Goal: Book appointment/travel/reservation

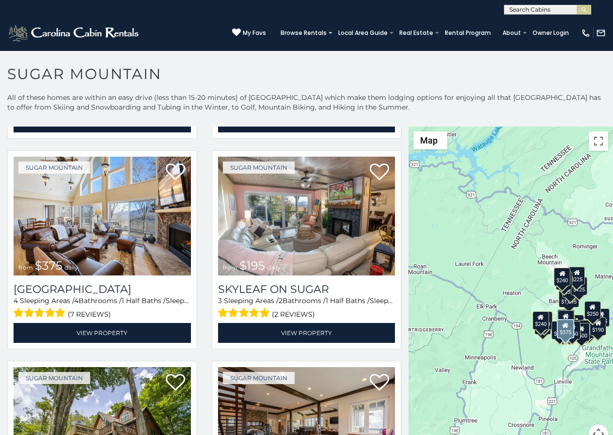
scroll to position [424, 0]
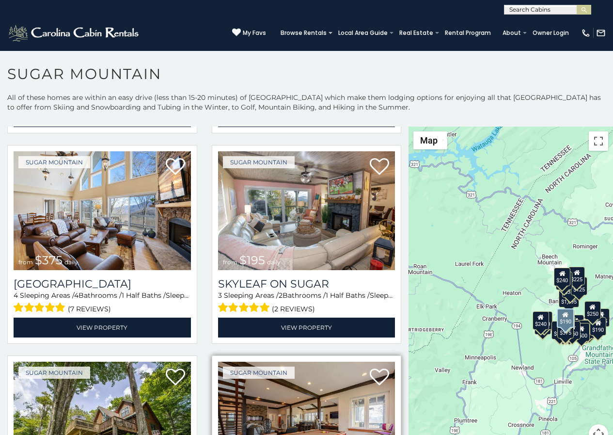
click at [248, 432] on img at bounding box center [306, 421] width 177 height 119
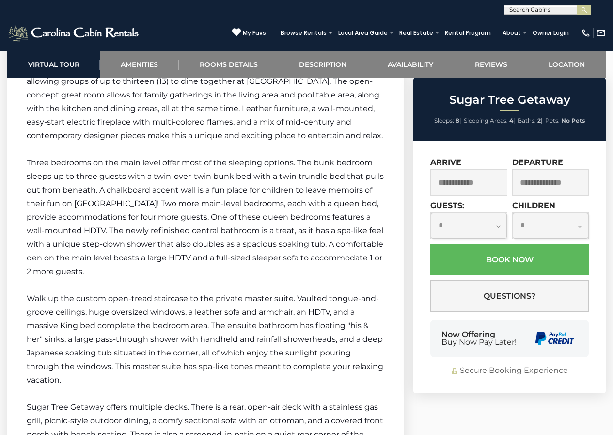
scroll to position [1979, 0]
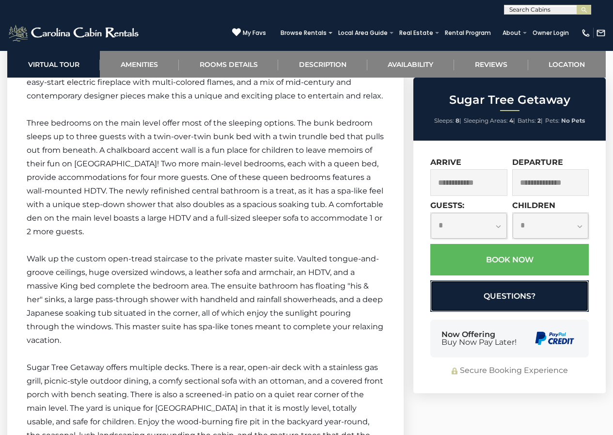
click at [439, 308] on button "Questions?" at bounding box center [510, 296] width 159 height 32
select select "*"
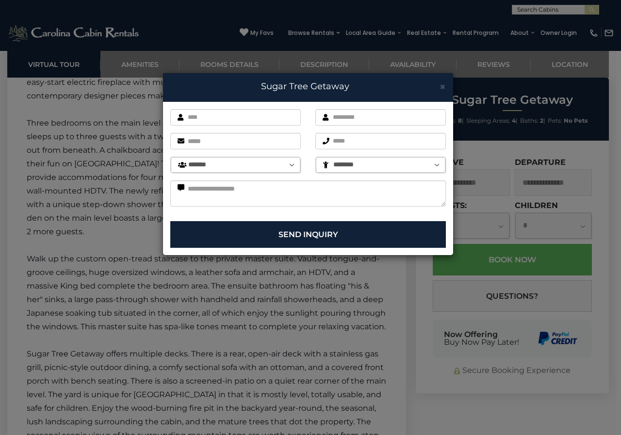
click at [613, 298] on div "× Sugar Tree Getaway First name is required. Last name is required. Email is re…" at bounding box center [310, 217] width 621 height 435
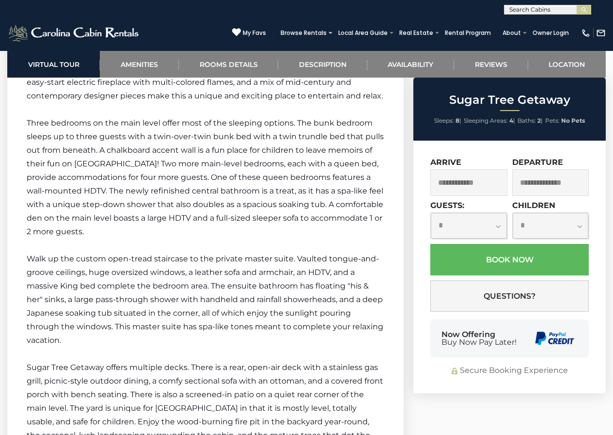
click at [449, 219] on select "**********" at bounding box center [469, 226] width 76 height 26
select select "*"
click at [431, 213] on select "**********" at bounding box center [469, 226] width 76 height 26
click at [530, 216] on select "**********" at bounding box center [551, 226] width 76 height 26
select select "*"
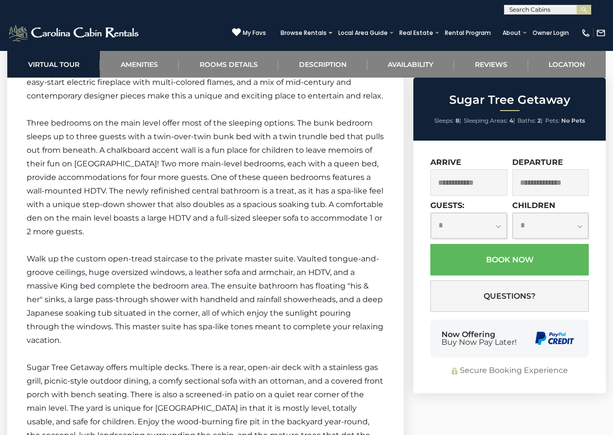
click at [513, 213] on select "**********" at bounding box center [551, 226] width 76 height 26
click at [183, 160] on p "Three bedrooms on the main level offer most of the sleeping options. The bunk b…" at bounding box center [206, 177] width 358 height 122
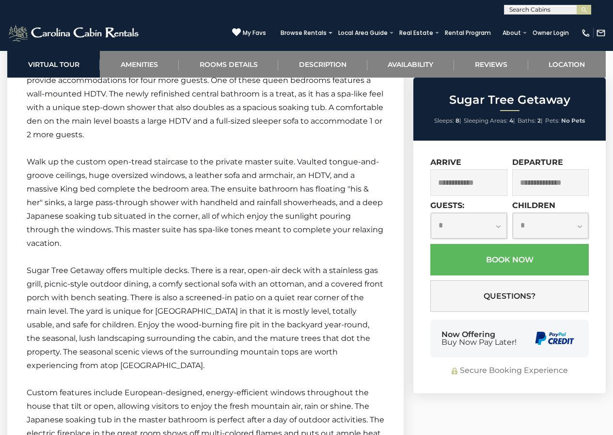
scroll to position [2095, 0]
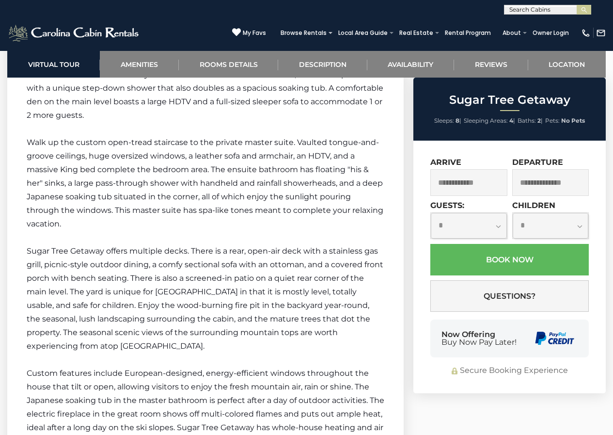
click at [329, 246] on span "Sugar Tree Getaway offers multiple decks. There is a rear, open-air deck with a…" at bounding box center [205, 298] width 357 height 104
click at [331, 244] on p "Sugar Tree Getaway offers multiple decks. There is a rear, open-air deck with a…" at bounding box center [206, 298] width 358 height 109
click at [197, 246] on span "Sugar Tree Getaway offers multiple decks. There is a rear, open-air deck with a…" at bounding box center [205, 298] width 357 height 104
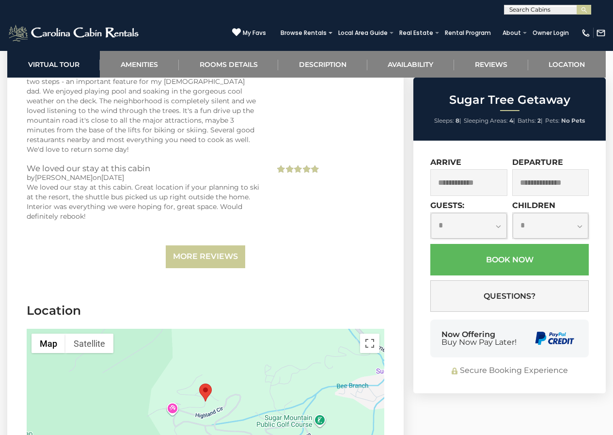
scroll to position [3690, 0]
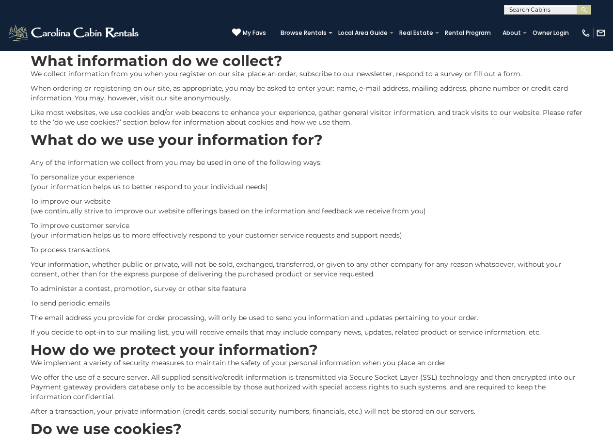
scroll to position [37, 0]
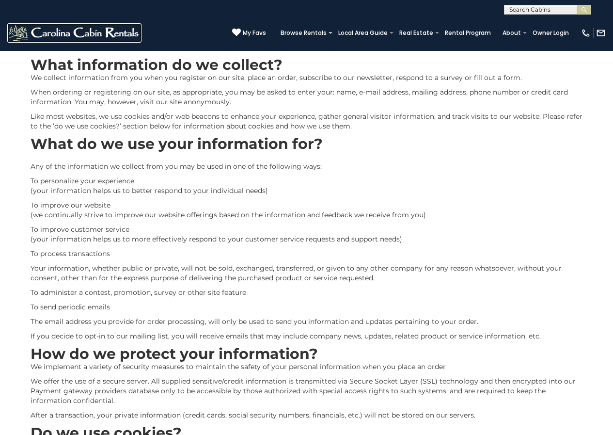
click at [20, 35] on img at bounding box center [74, 32] width 134 height 19
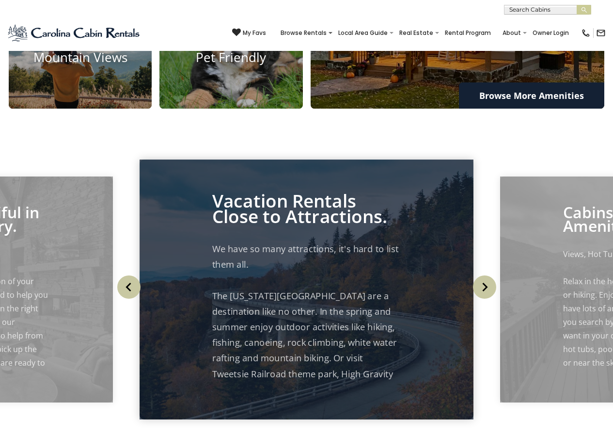
scroll to position [1141, 0]
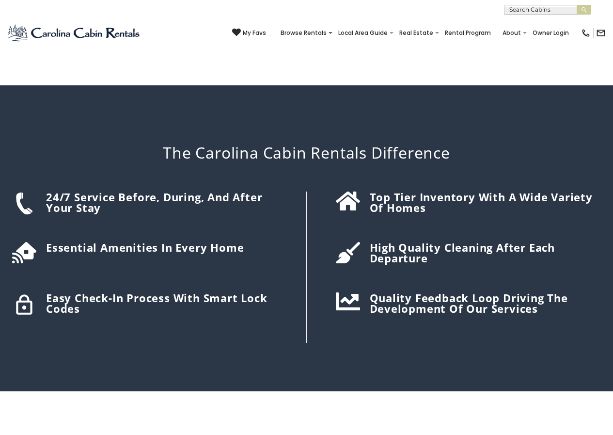
click at [318, 192] on div "Top tier inventory with a wide variety of homes" at bounding box center [457, 267] width 300 height 151
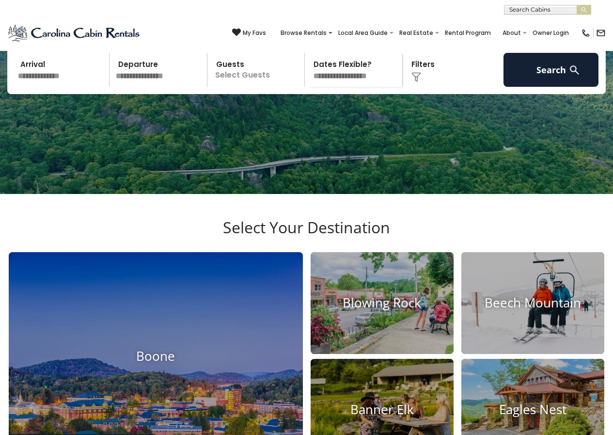
scroll to position [69, 0]
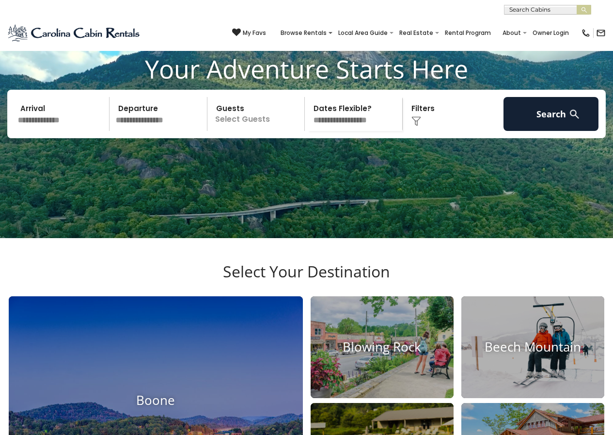
click at [326, 26] on div "My Favs Browse Rentals Local Area Guide Activities & Attractions Area Map Drivi…" at bounding box center [419, 32] width 374 height 23
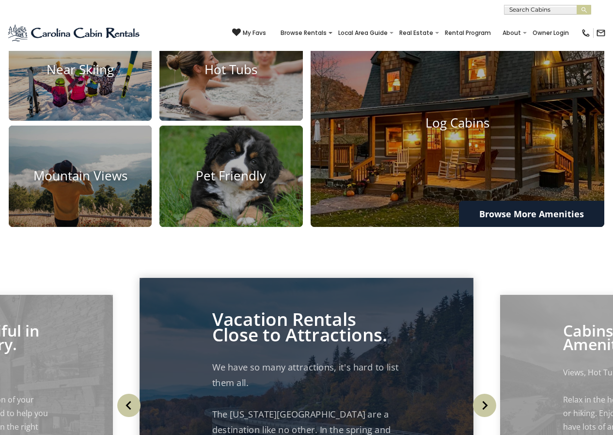
scroll to position [653, 0]
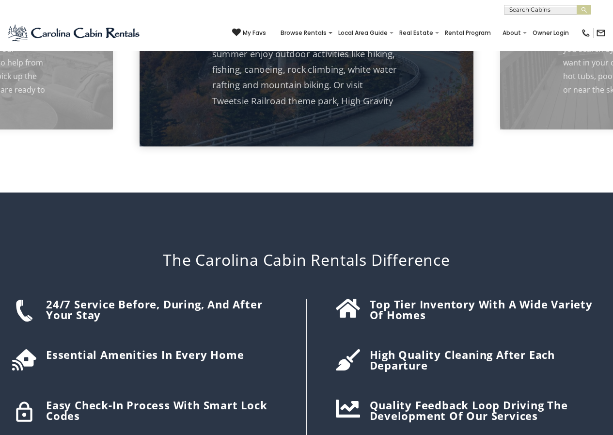
scroll to position [1152, 0]
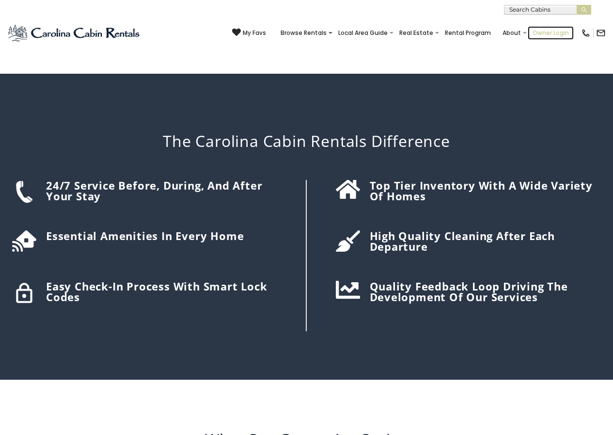
click at [537, 29] on link "Owner Login" at bounding box center [551, 33] width 46 height 14
